Goal: Navigation & Orientation: Find specific page/section

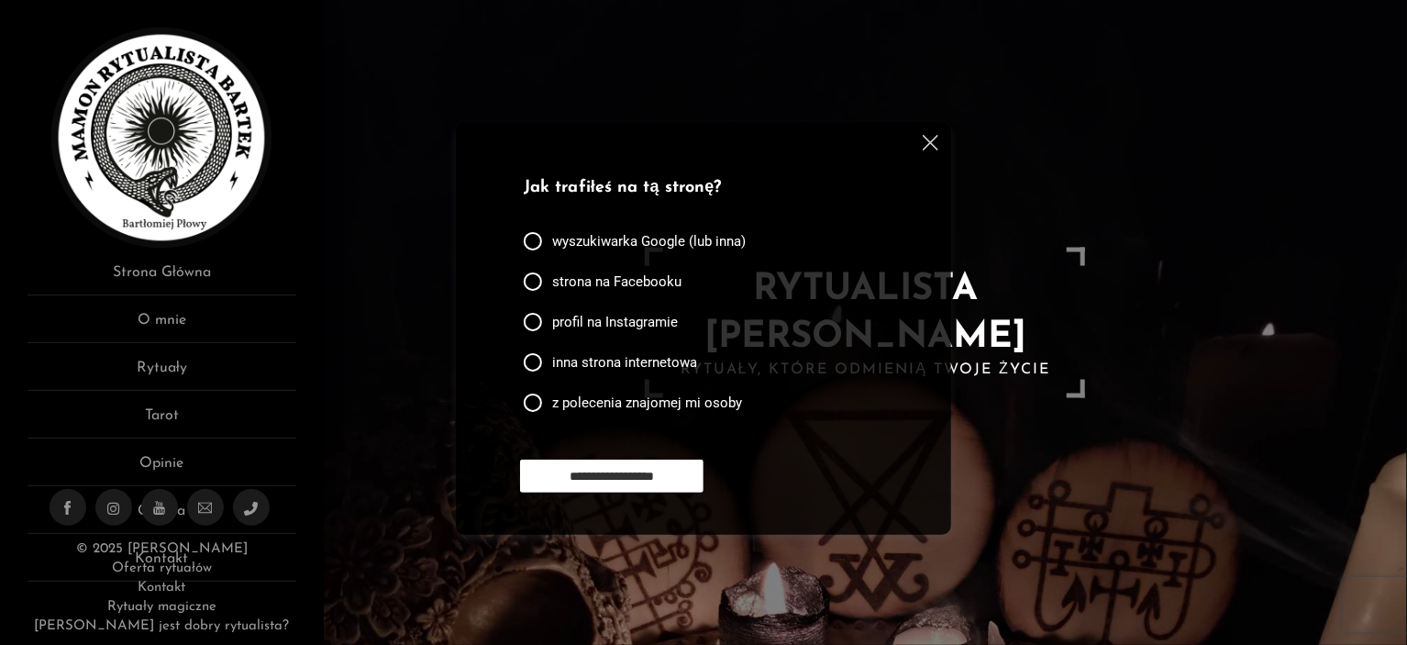
click at [950, 153] on div "**********" at bounding box center [703, 328] width 495 height 413
click at [932, 141] on img at bounding box center [931, 143] width 16 height 16
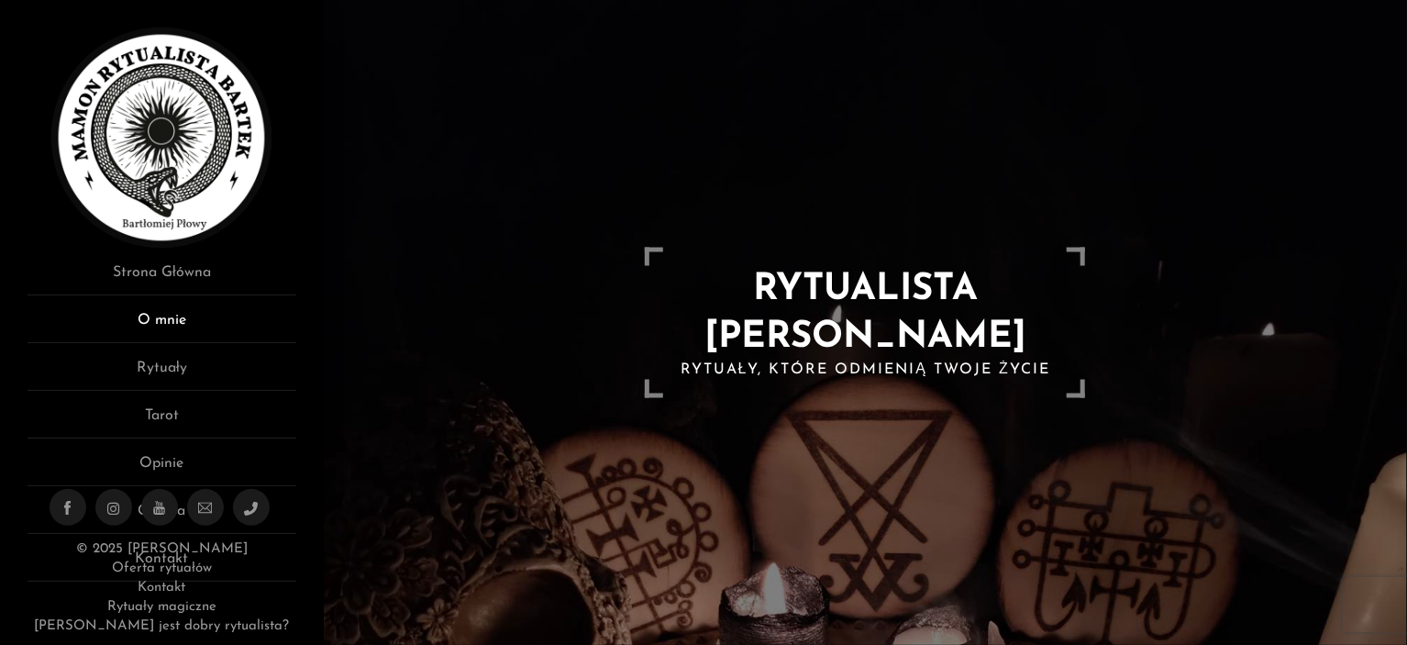
click at [183, 318] on link "O mnie" at bounding box center [162, 326] width 269 height 34
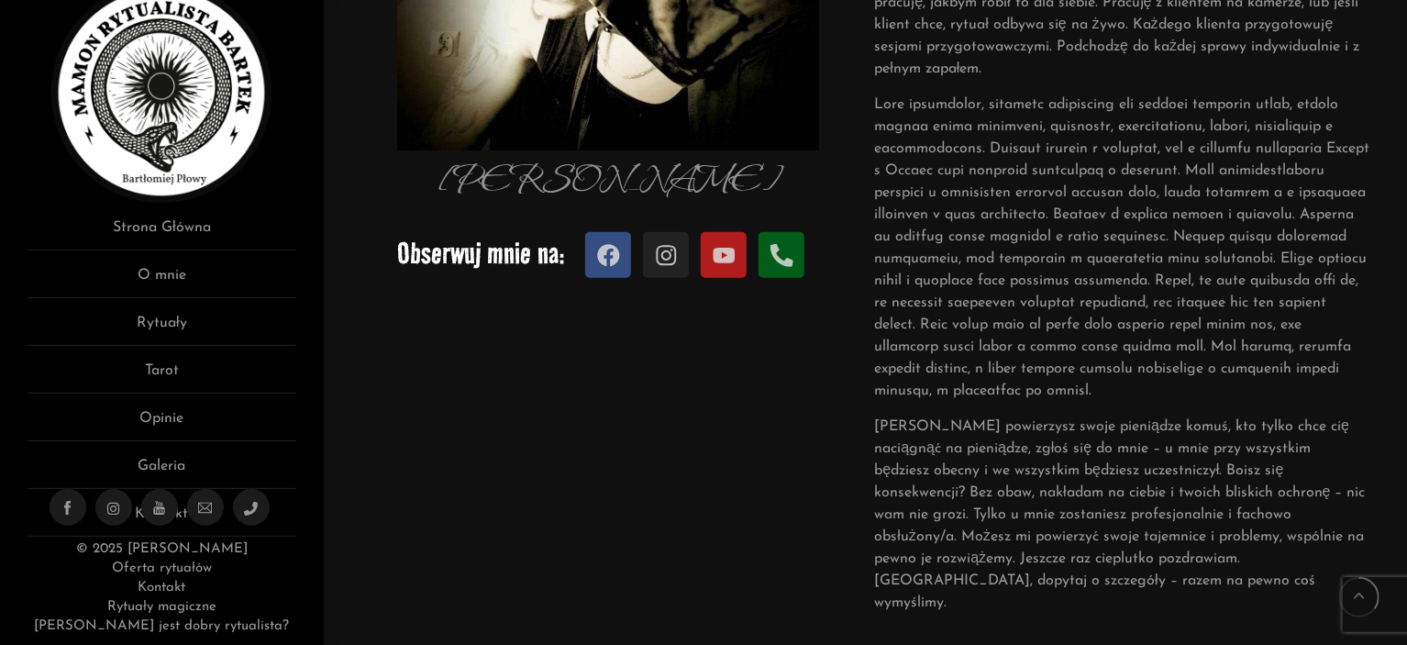
scroll to position [459, 0]
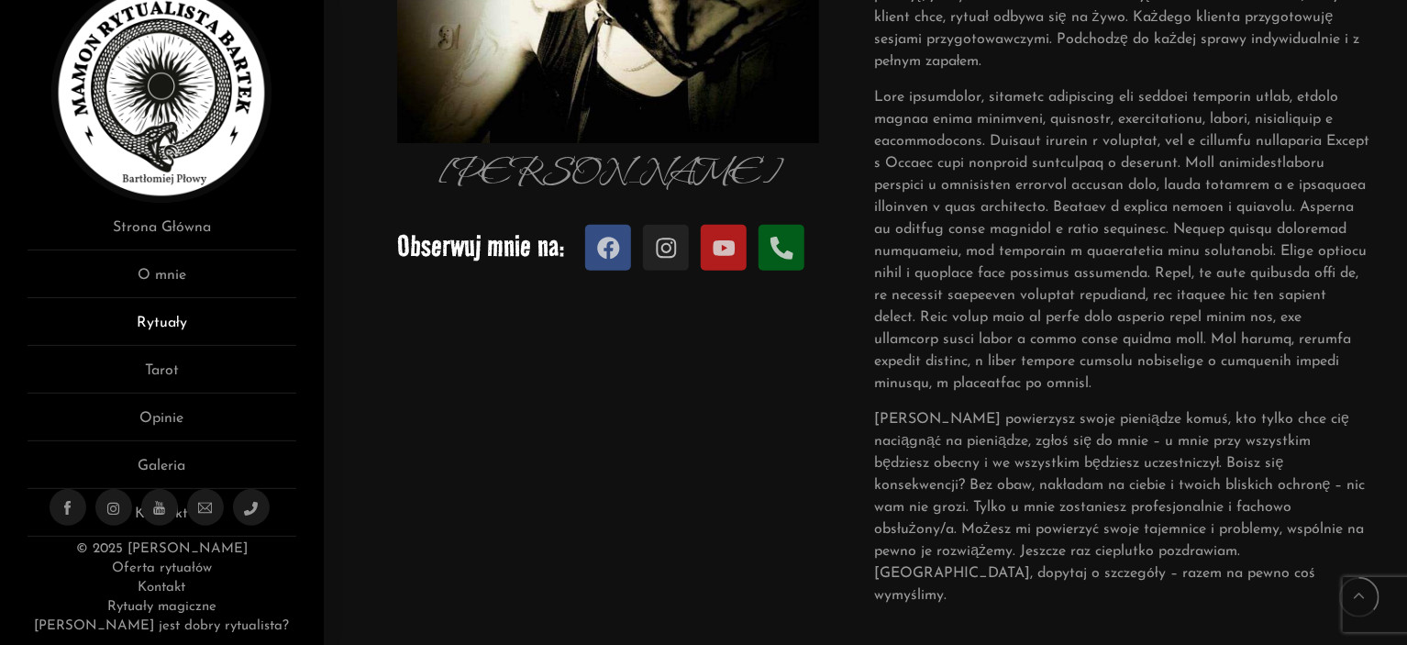
click at [235, 320] on link "Rytuały" at bounding box center [162, 329] width 269 height 34
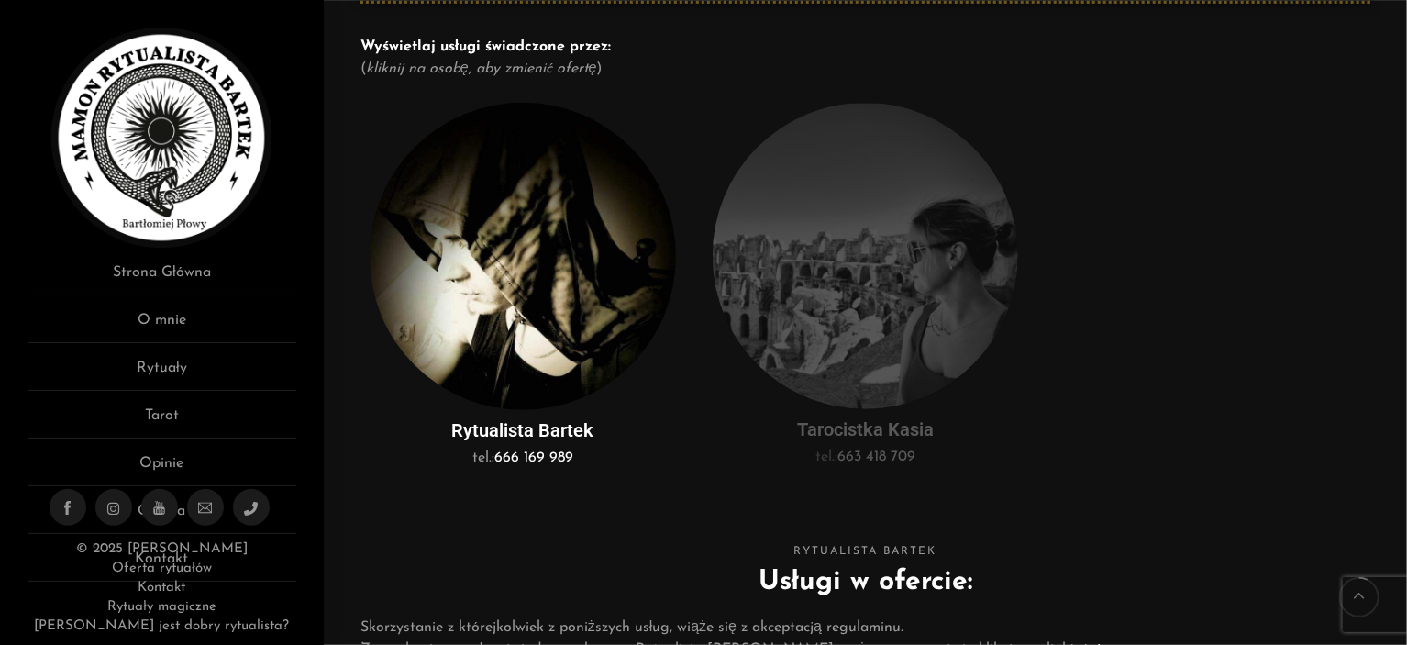
scroll to position [459, 0]
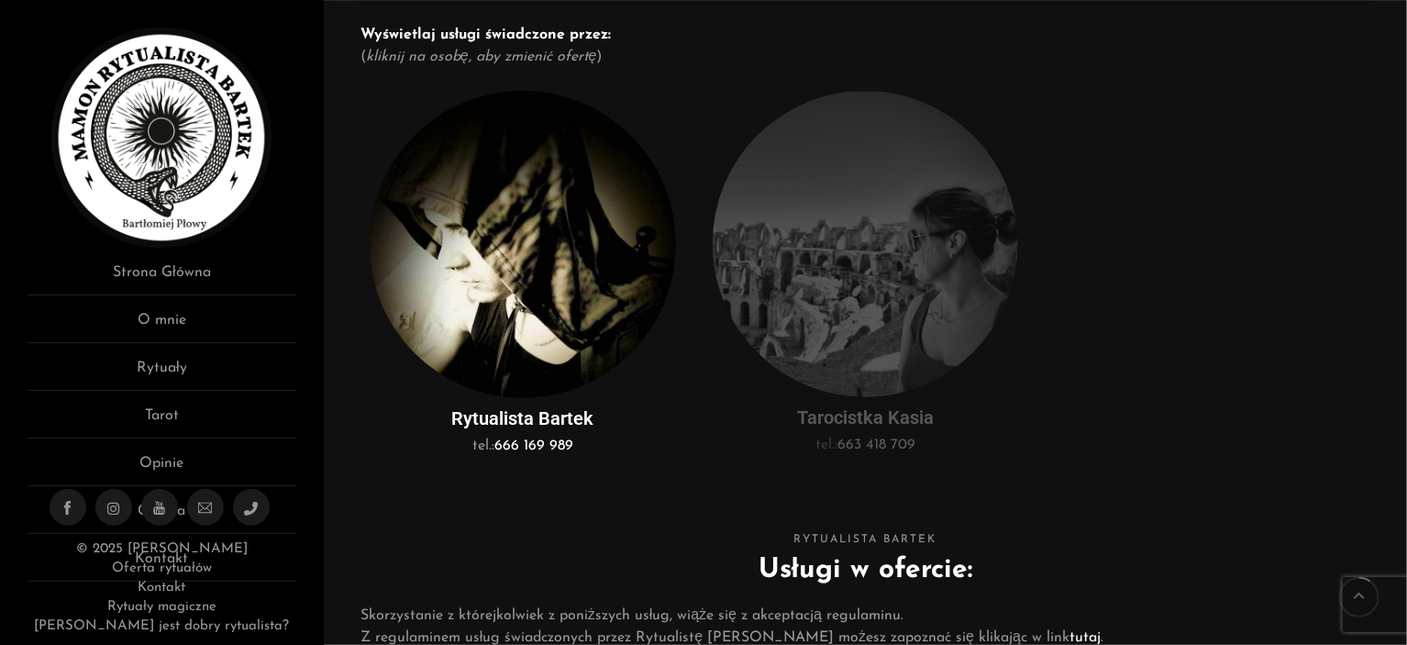
click at [571, 331] on img at bounding box center [523, 244] width 306 height 307
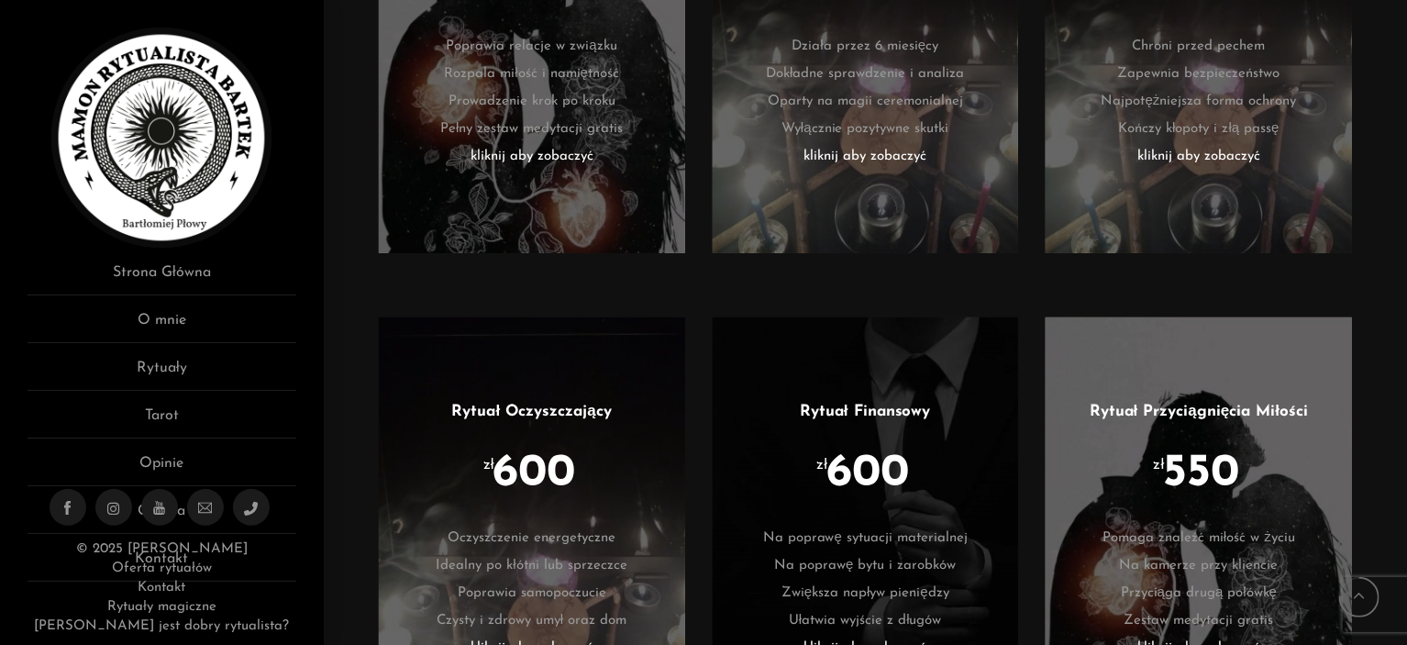
scroll to position [4127, 0]
